Goal: Find specific page/section

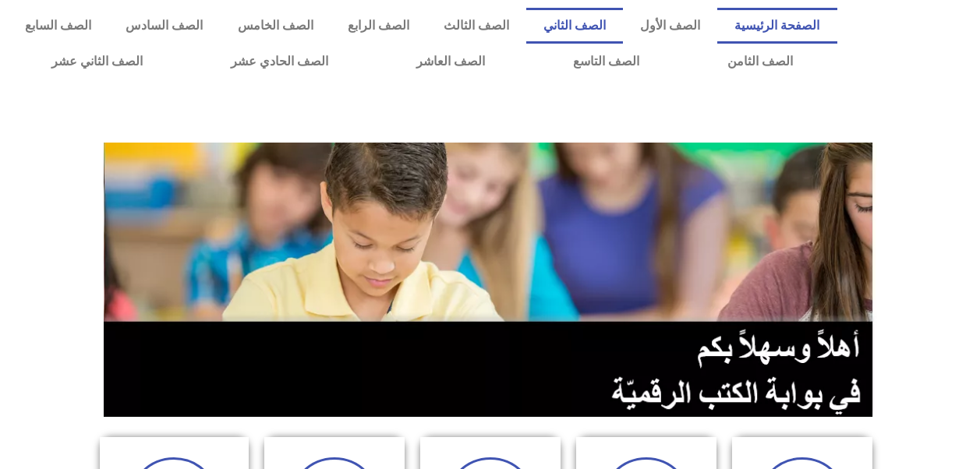
click at [608, 30] on link "الصف الثاني" at bounding box center [574, 26] width 97 height 36
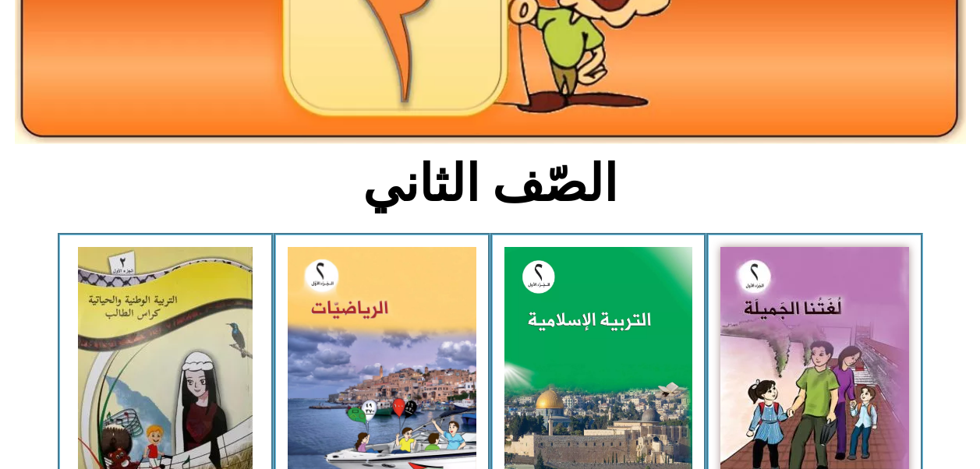
scroll to position [262, 0]
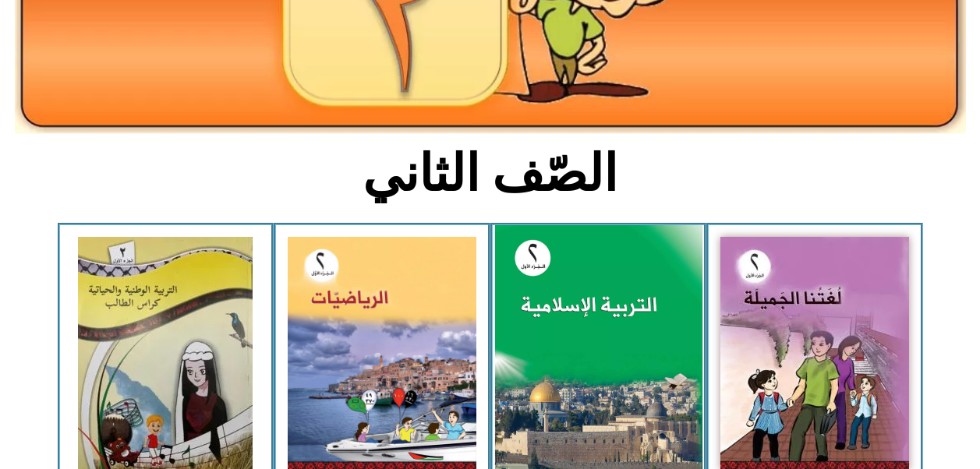
click at [598, 332] on img at bounding box center [597, 354] width 207 height 258
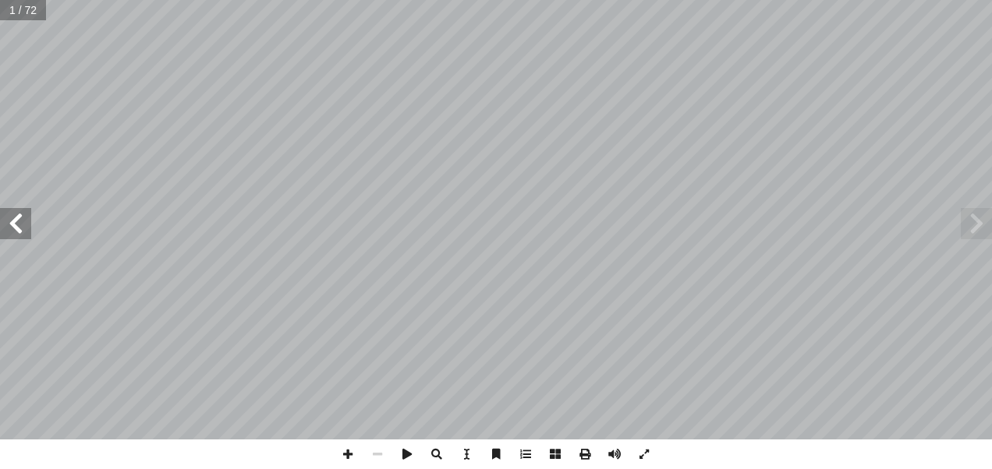
click at [23, 235] on span at bounding box center [15, 223] width 31 height 31
click at [16, 230] on span at bounding box center [15, 223] width 31 height 31
click at [16, 225] on span at bounding box center [15, 223] width 31 height 31
click at [14, 220] on span at bounding box center [15, 223] width 31 height 31
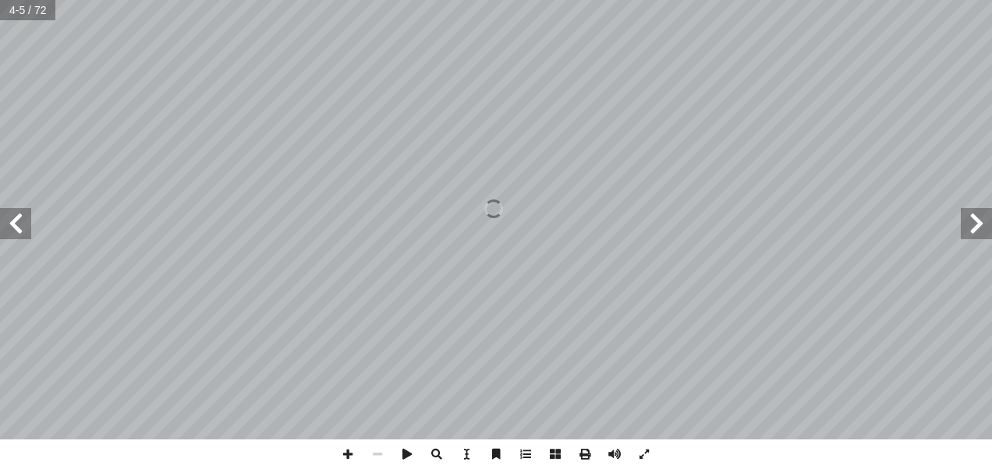
click at [18, 221] on span at bounding box center [15, 223] width 31 height 31
click at [18, 220] on span at bounding box center [15, 223] width 31 height 31
click at [23, 220] on span at bounding box center [15, 223] width 31 height 31
